Goal: Navigation & Orientation: Find specific page/section

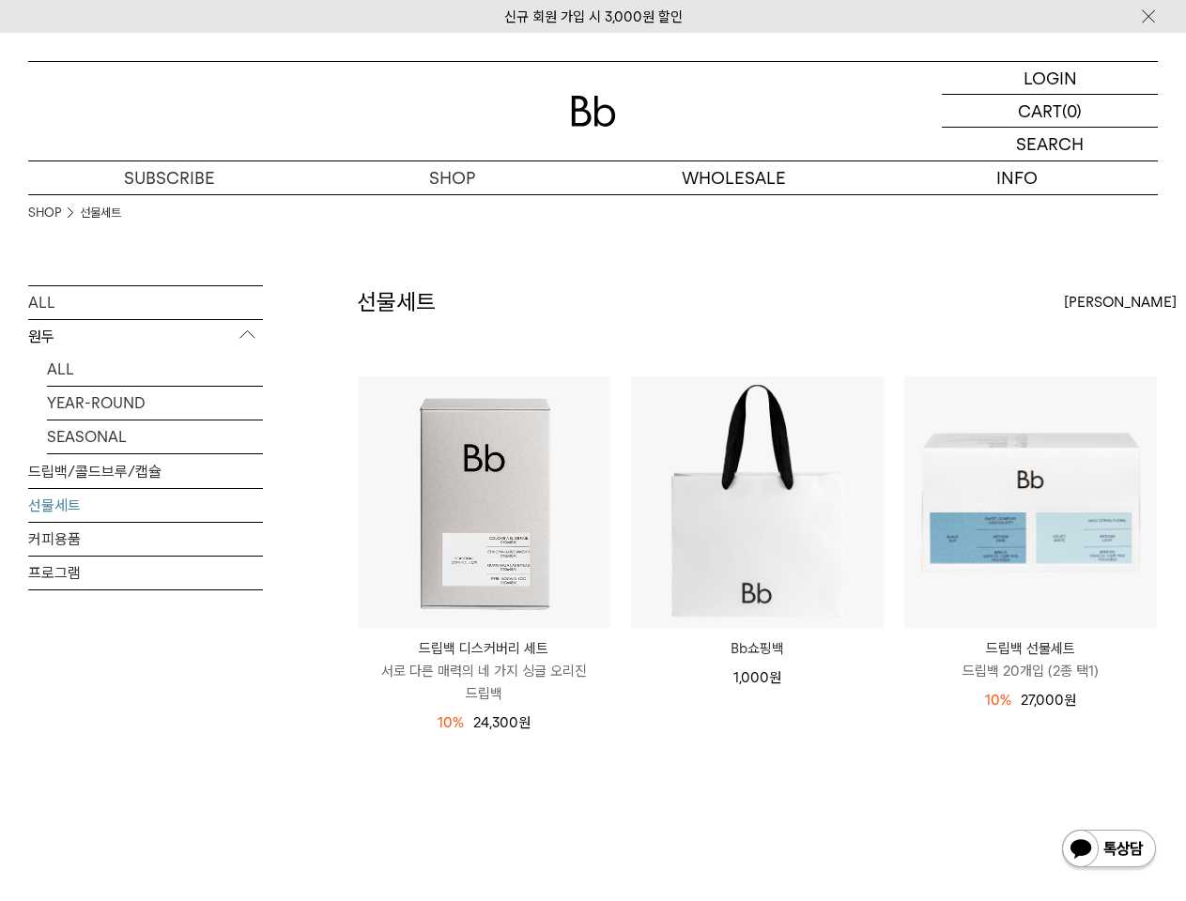
click at [1148, 16] on img at bounding box center [1148, 17] width 19 height 20
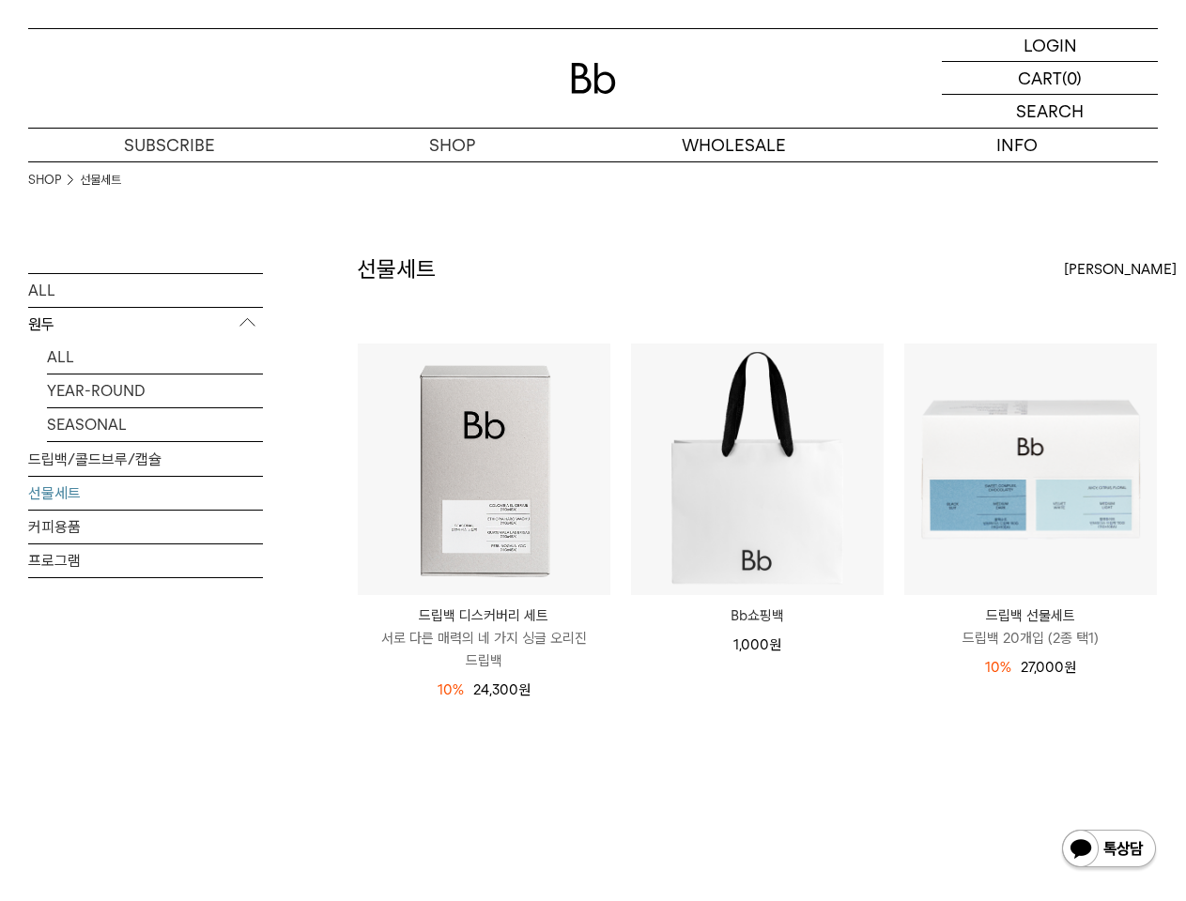
click at [1049, 144] on div "INFO 정보" at bounding box center [1016, 145] width 283 height 33
click at [734, 177] on div "SHOP 선물세트" at bounding box center [592, 206] width 1129 height 91
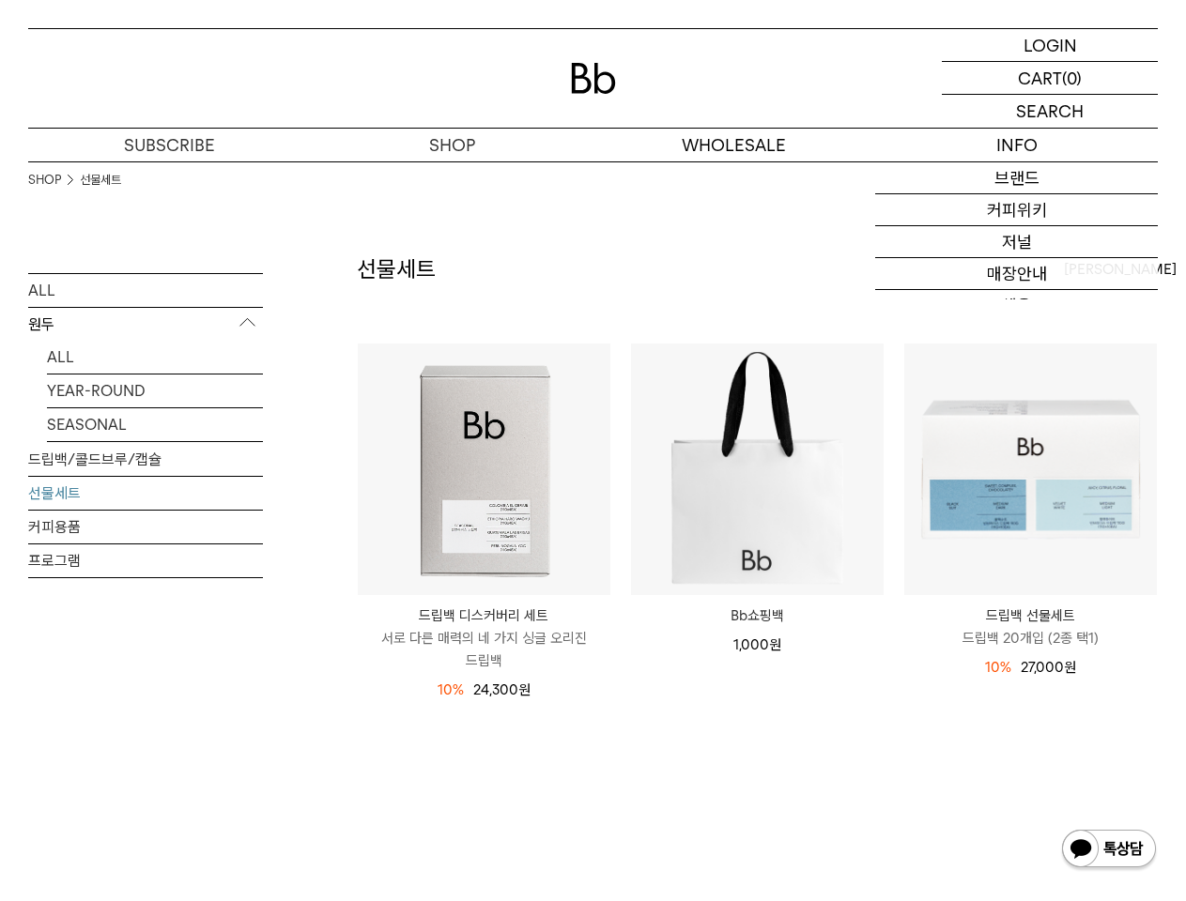
click at [1016, 177] on link "브랜드" at bounding box center [1016, 178] width 283 height 32
click at [146, 337] on p "원두" at bounding box center [145, 324] width 235 height 34
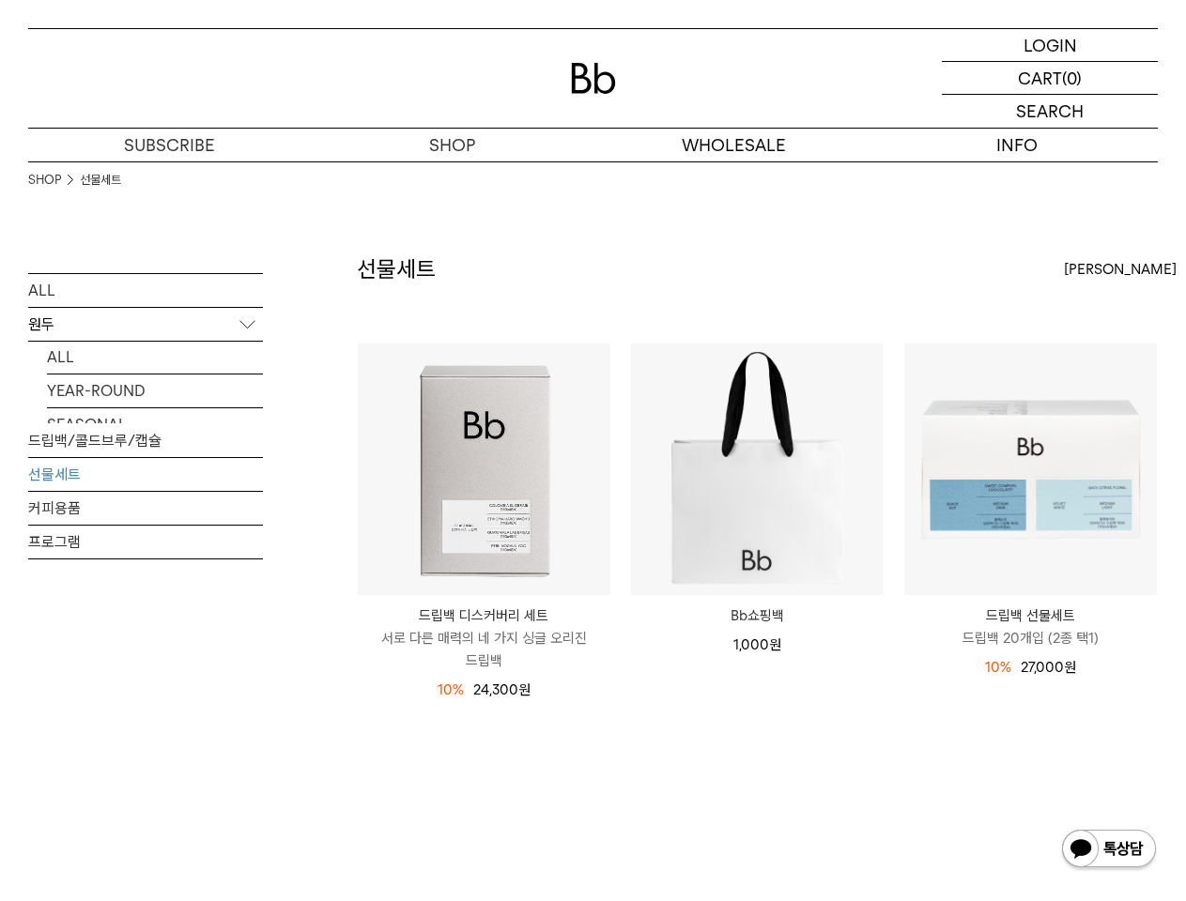
click at [1111, 302] on div "선물세트 상품 3 개 [PERSON_NAME] [PERSON_NAME] 인기순 낮은가격순" at bounding box center [757, 298] width 801 height 90
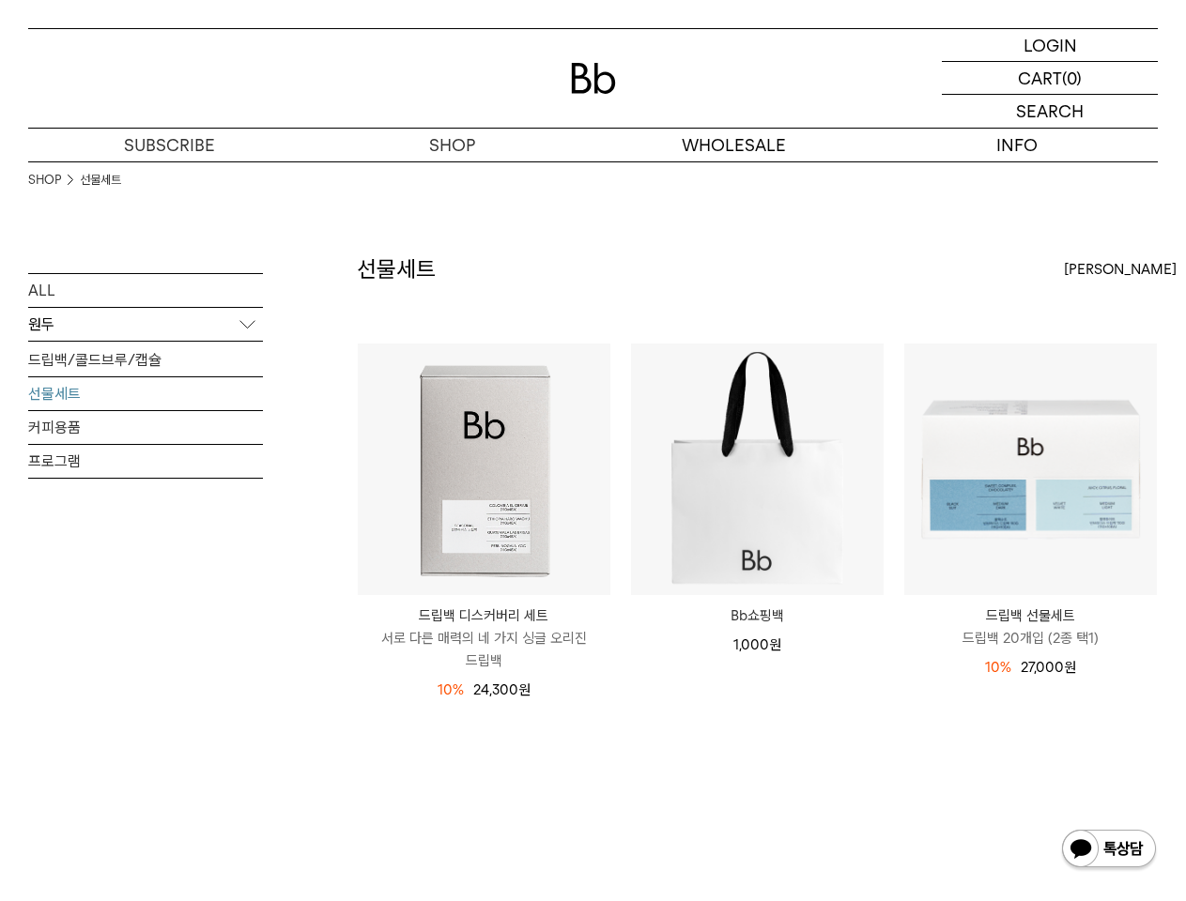
click at [1109, 850] on img at bounding box center [1109, 850] width 98 height 45
